Goal: Transaction & Acquisition: Purchase product/service

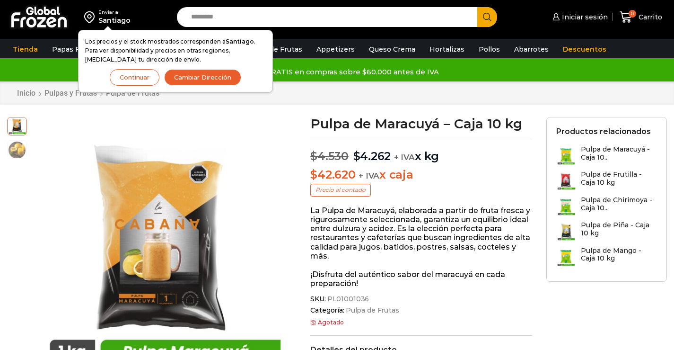
click at [138, 79] on button "Continuar" at bounding box center [135, 77] width 50 height 17
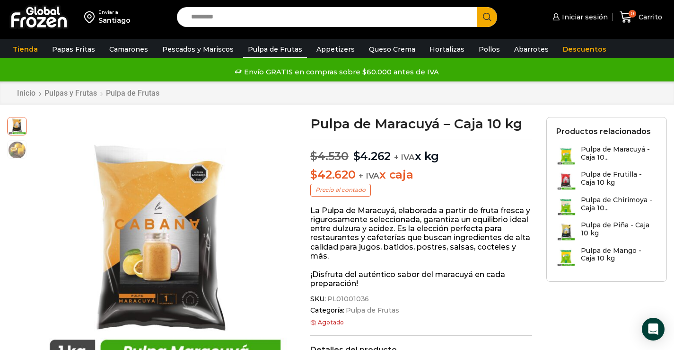
click at [272, 45] on link "Pulpa de Frutas" at bounding box center [275, 49] width 64 height 18
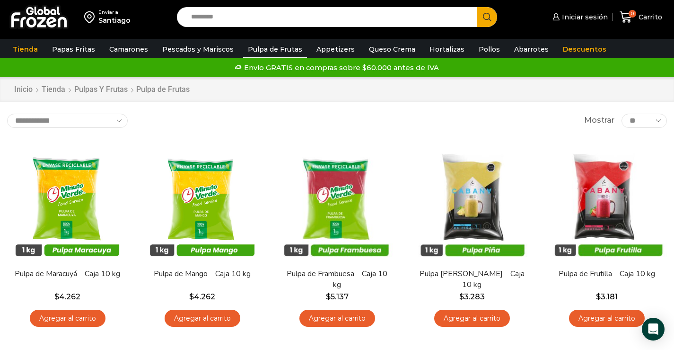
click at [409, 109] on div "Enviar a Santiago Search input Search Iniciar sesión" at bounding box center [337, 313] width 674 height 627
